Goal: Task Accomplishment & Management: Manage account settings

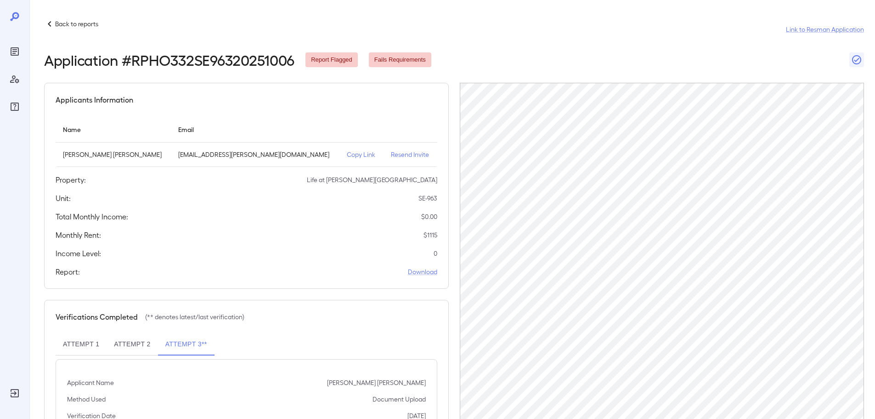
click at [70, 19] on p "Back to reports" at bounding box center [76, 23] width 43 height 9
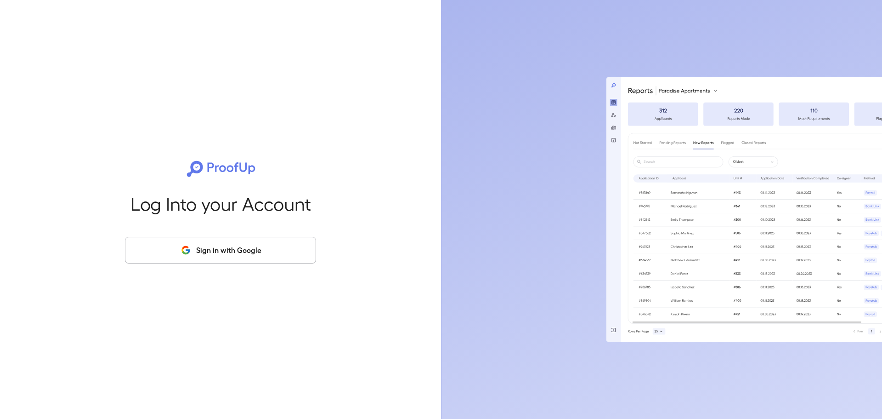
click at [259, 237] on button "Sign in with Google" at bounding box center [220, 250] width 191 height 27
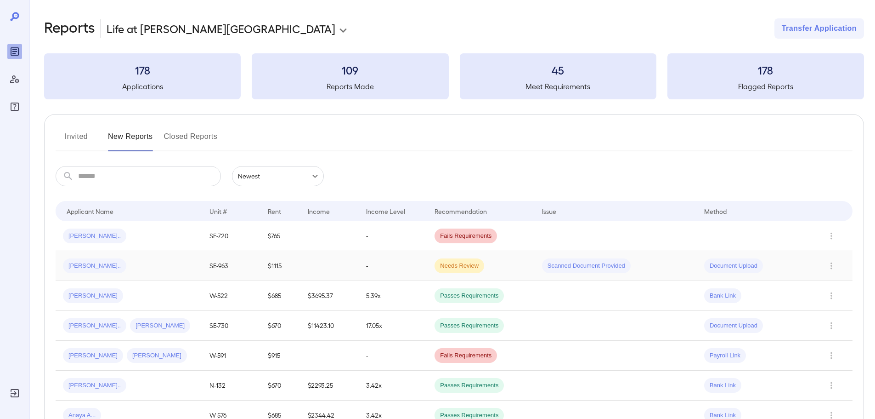
click at [157, 267] on div "[PERSON_NAME].." at bounding box center [129, 265] width 132 height 15
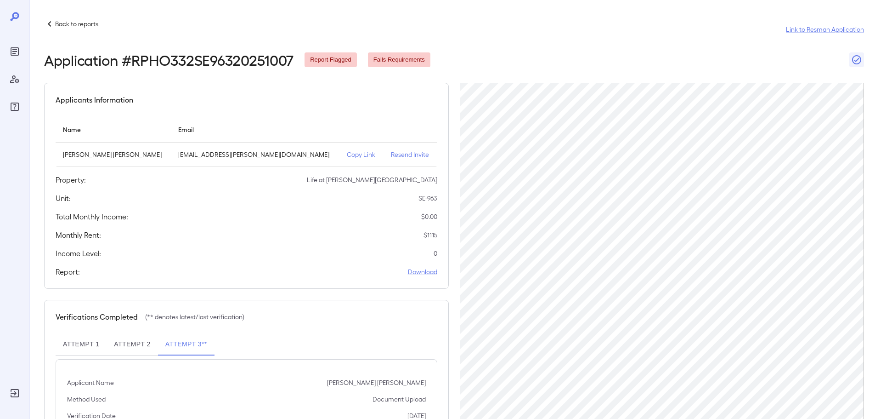
click at [74, 29] on div "Back to reports Link to Resman Application" at bounding box center [454, 29] width 820 height 22
click at [77, 27] on p "Back to reports" at bounding box center [76, 23] width 43 height 9
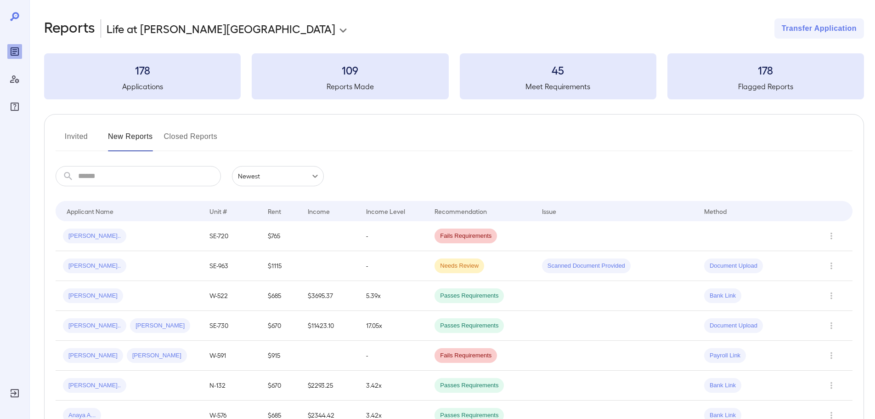
click at [70, 136] on button "Invited" at bounding box center [76, 140] width 41 height 22
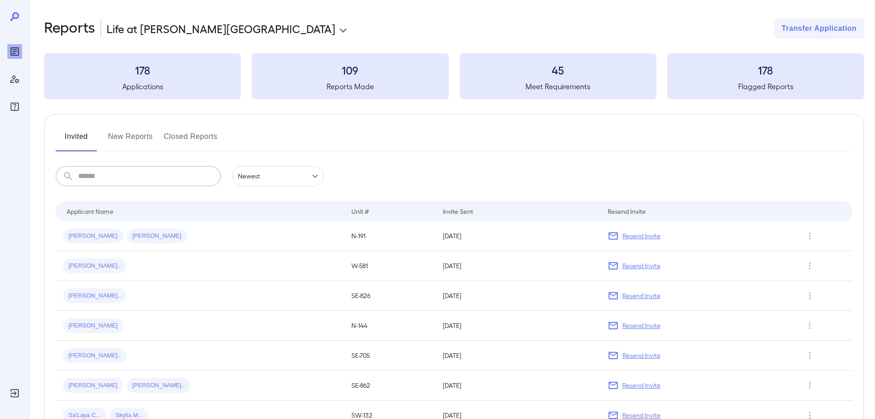
click at [155, 176] on input "text" at bounding box center [149, 176] width 143 height 20
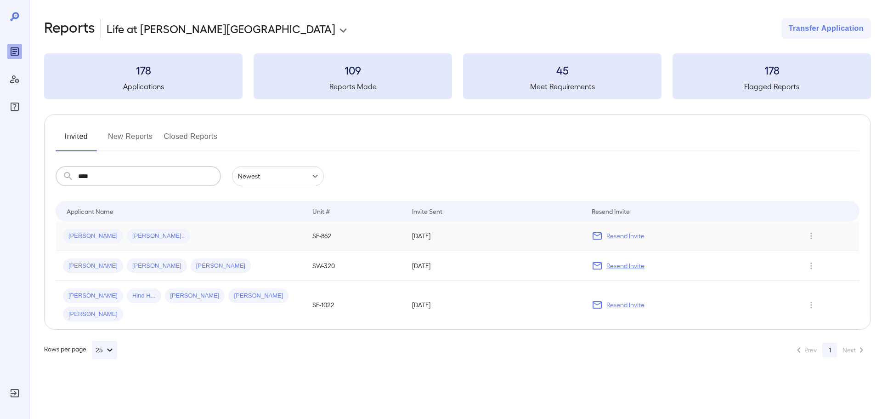
type input "****"
click at [167, 228] on td "[PERSON_NAME] [PERSON_NAME].." at bounding box center [180, 236] width 249 height 30
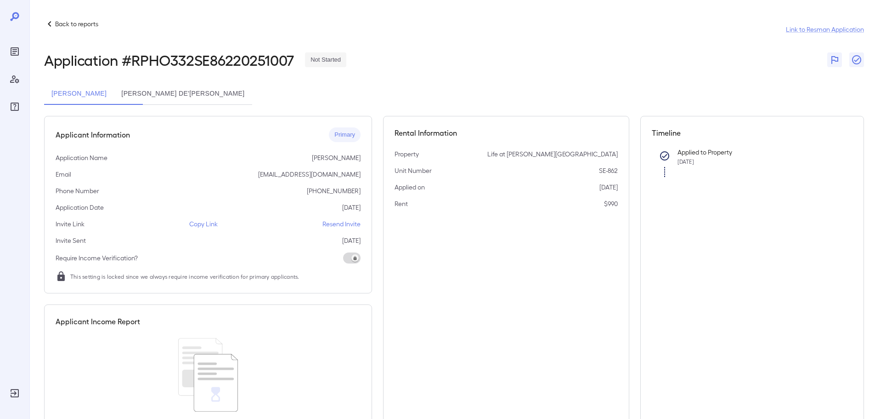
click at [342, 227] on p "Resend Invite" at bounding box center [341, 223] width 38 height 9
click at [339, 225] on p "Resend Invite" at bounding box center [341, 223] width 38 height 9
click at [214, 223] on p "Copy Link" at bounding box center [203, 223] width 28 height 9
click at [47, 27] on icon at bounding box center [49, 23] width 11 height 11
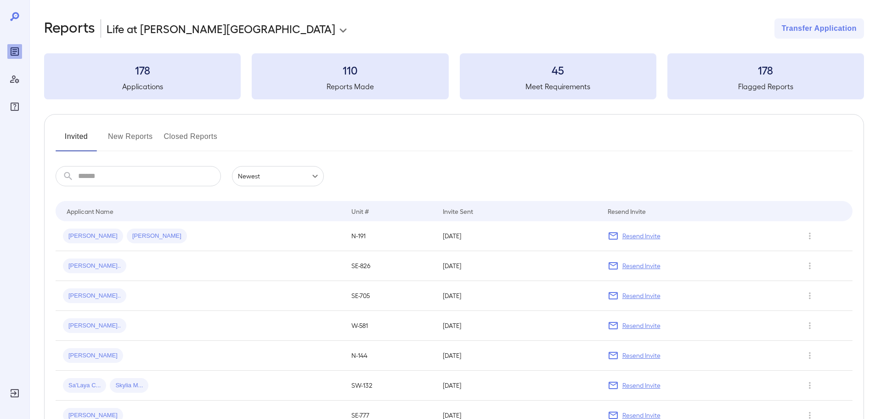
click at [133, 136] on button "New Reports" at bounding box center [130, 140] width 45 height 22
